Goal: Find specific page/section: Find specific page/section

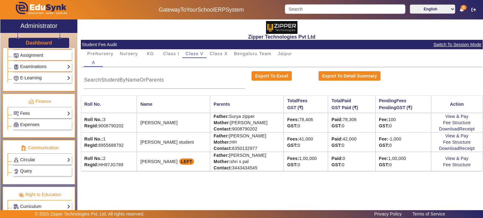
scroll to position [319, 0]
click at [46, 112] on link "Fees" at bounding box center [42, 113] width 57 height 7
